Goal: Task Accomplishment & Management: Manage account settings

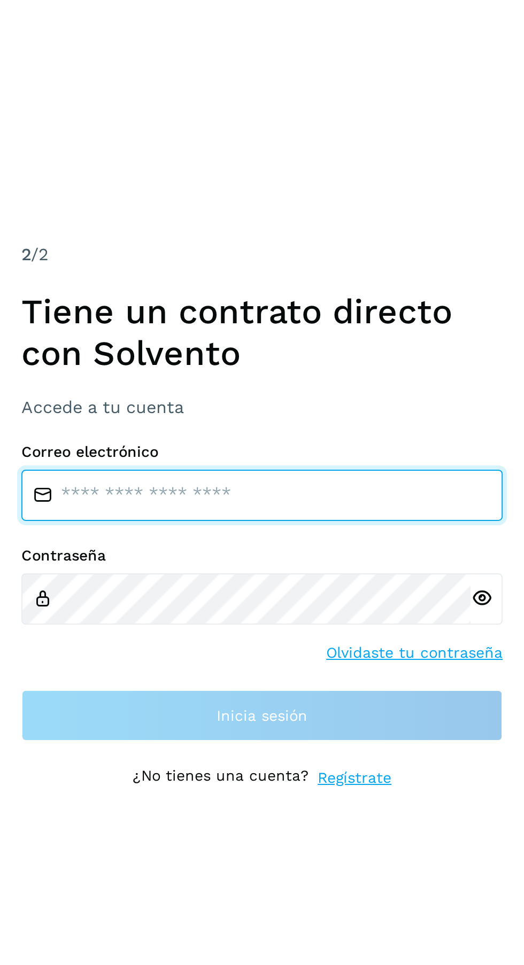
click at [152, 485] on input "email" at bounding box center [131, 473] width 241 height 26
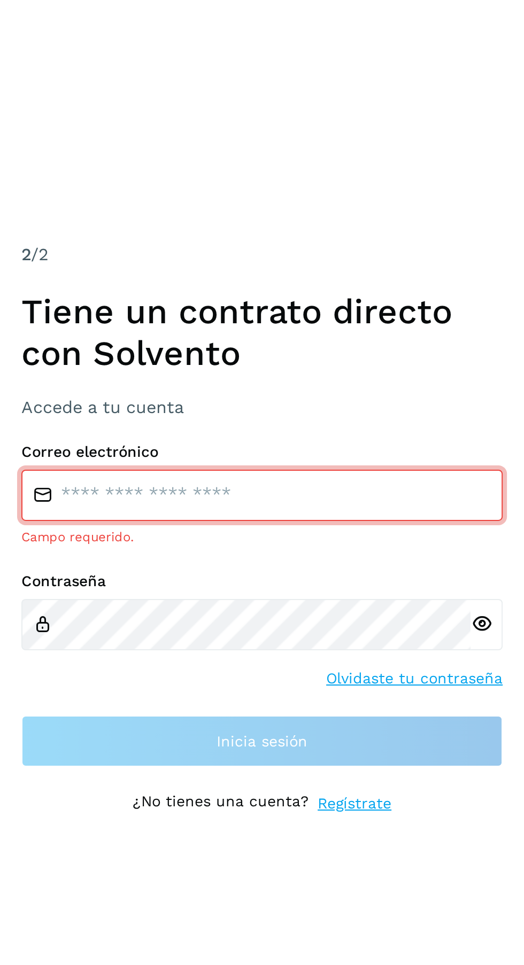
type input "**********"
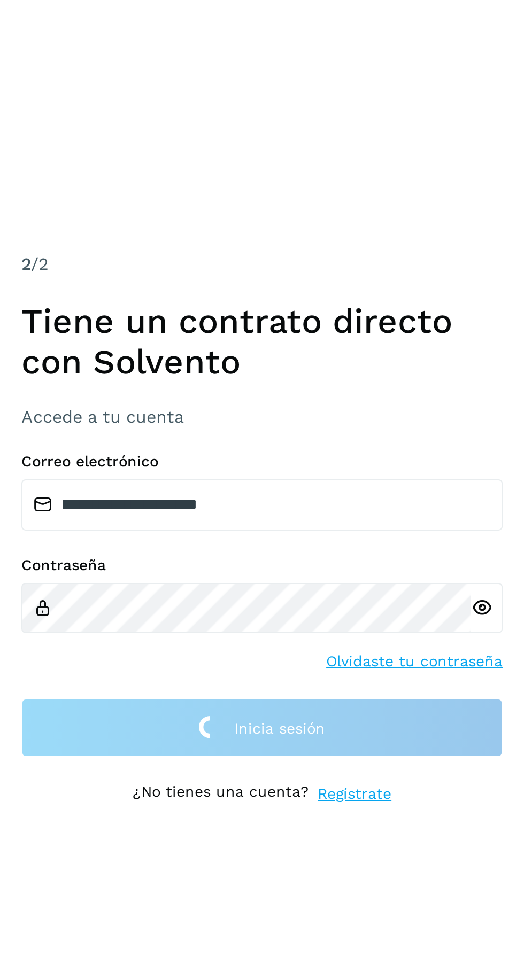
scroll to position [6, 0]
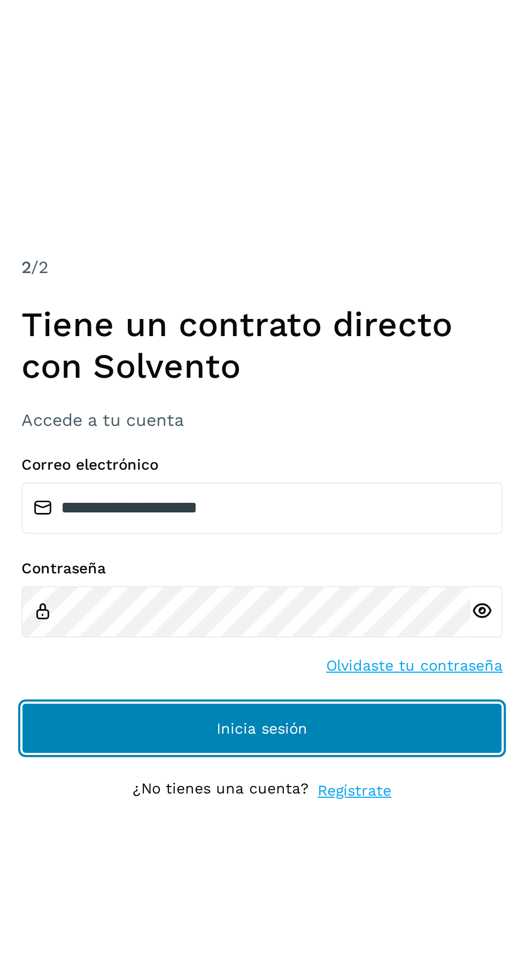
click at [209, 595] on button "Inicia sesión" at bounding box center [131, 583] width 241 height 26
click at [208, 595] on button "Inicia sesión" at bounding box center [131, 583] width 241 height 26
click at [151, 586] on span "Inicia sesión" at bounding box center [131, 582] width 45 height 7
click at [131, 586] on span "Inicia sesión" at bounding box center [131, 582] width 45 height 7
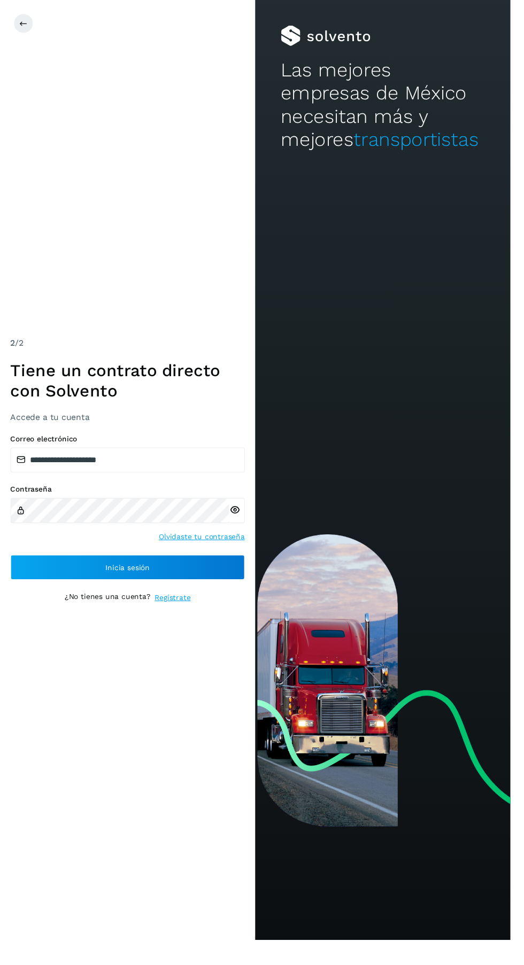
scroll to position [8, 0]
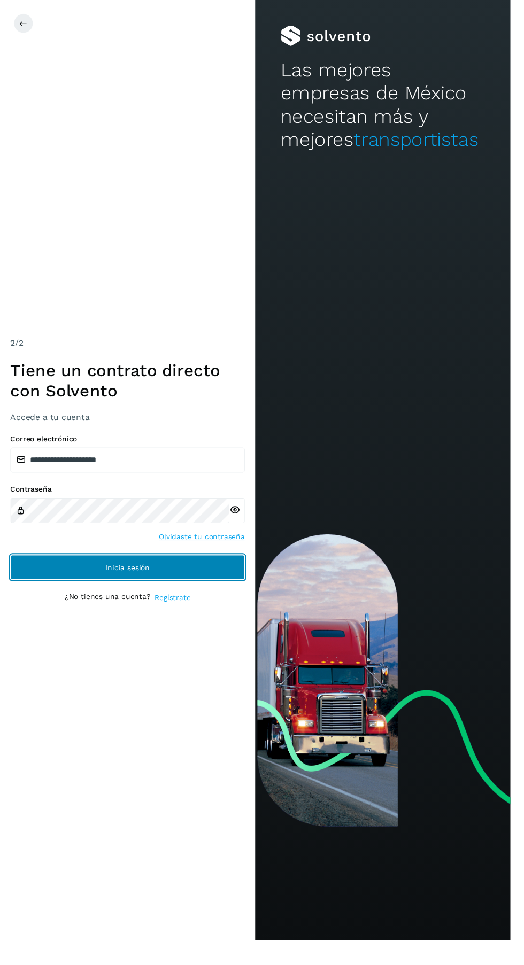
click at [161, 595] on button "Inicia sesión" at bounding box center [131, 583] width 241 height 26
click at [175, 595] on button "Inicia sesión" at bounding box center [131, 583] width 241 height 26
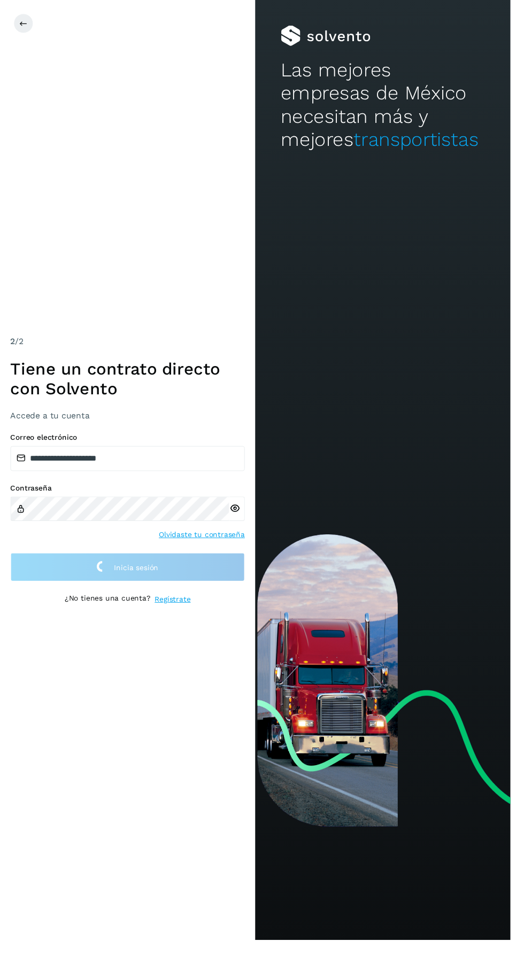
scroll to position [6, 0]
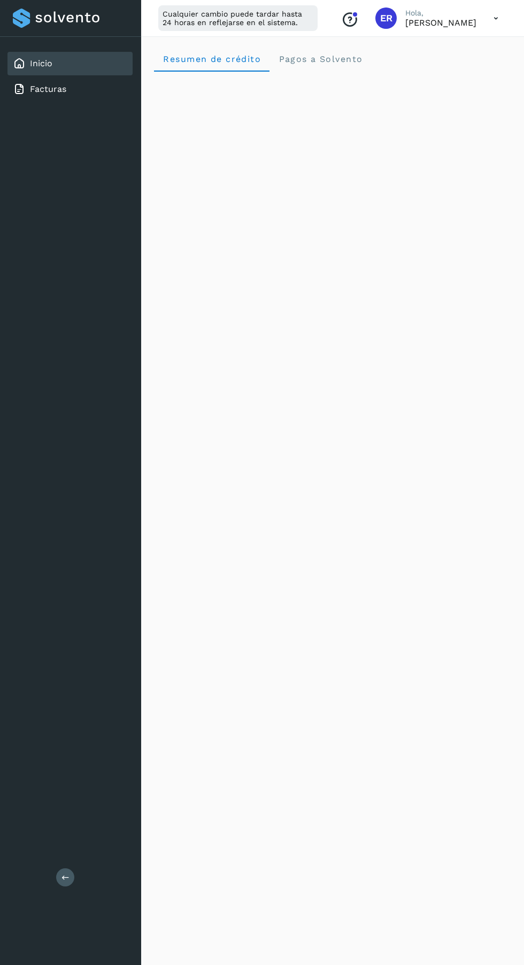
click at [56, 89] on link "Facturas" at bounding box center [48, 89] width 36 height 10
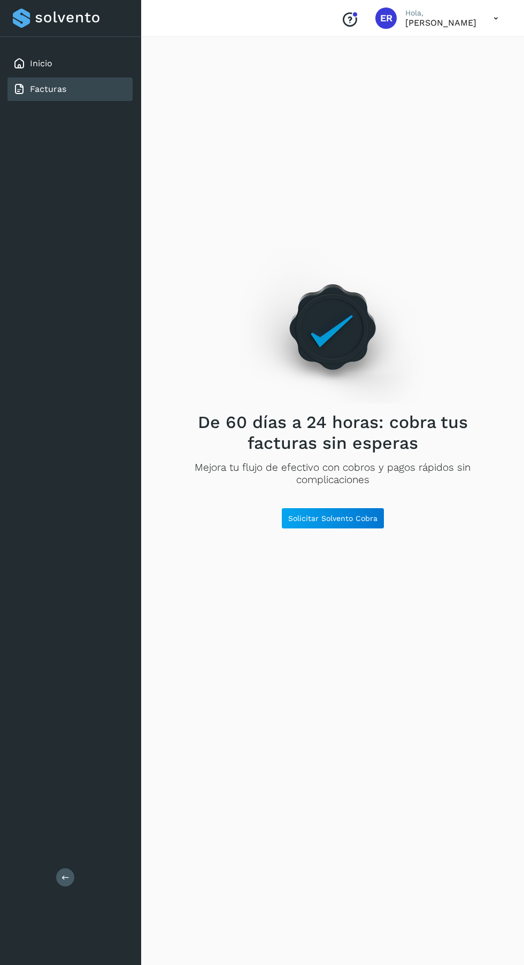
click at [496, 18] on icon at bounding box center [496, 18] width 22 height 22
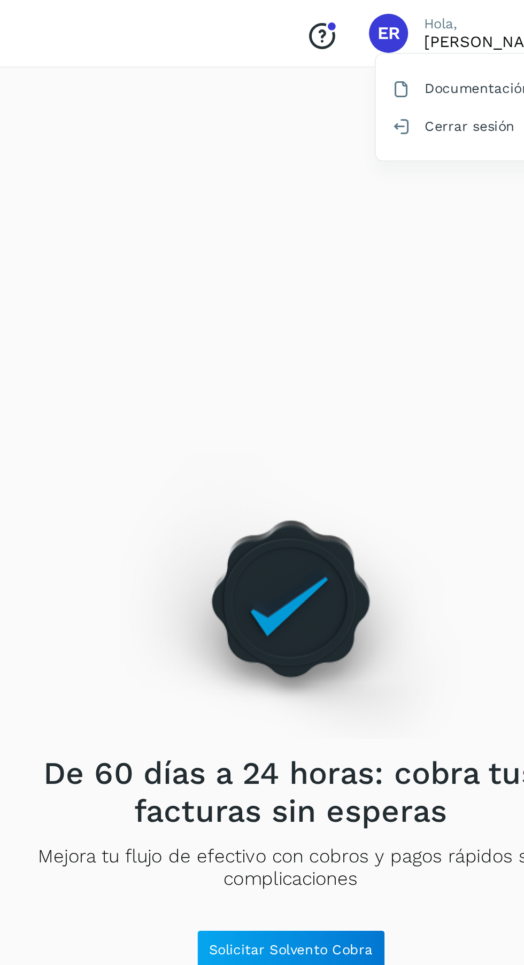
click at [435, 43] on div "Documentación" at bounding box center [442, 48] width 127 height 20
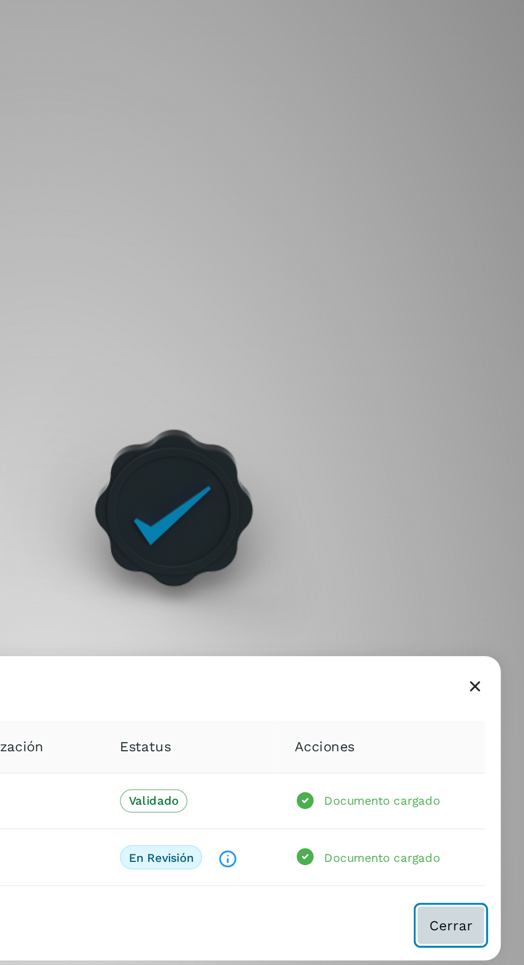
click at [485, 559] on span "Cerrar" at bounding box center [484, 555] width 24 height 7
